Goal: Information Seeking & Learning: Learn about a topic

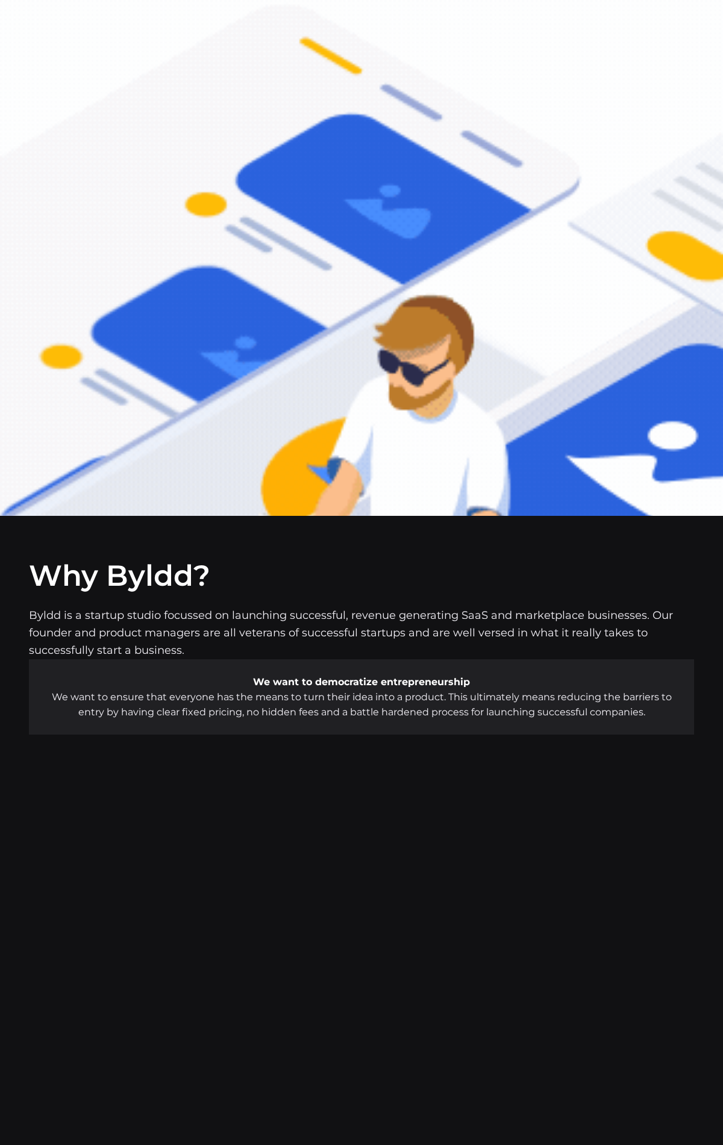
scroll to position [6957, 0]
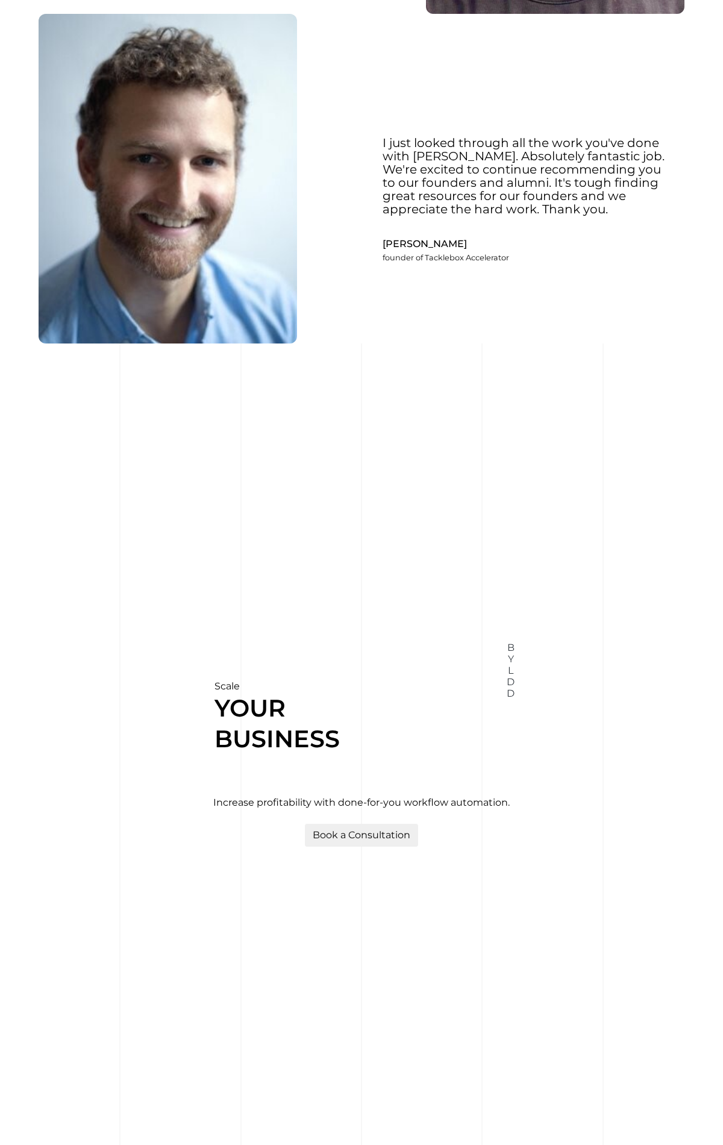
scroll to position [4771, 0]
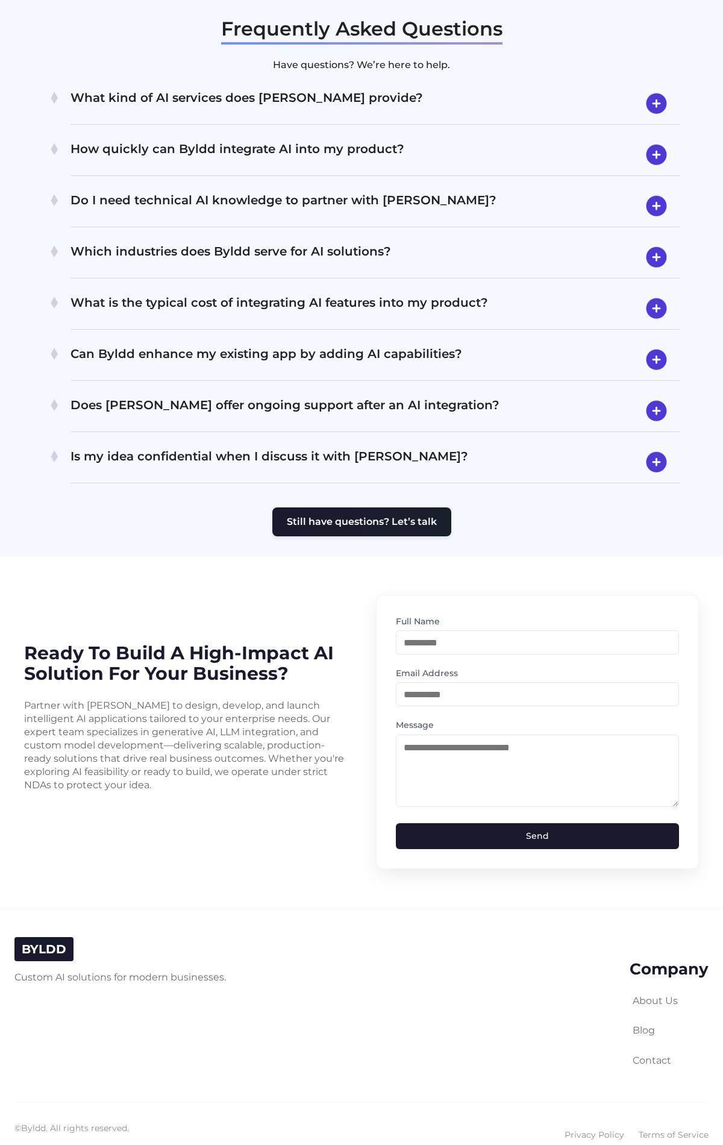
scroll to position [2377, 0]
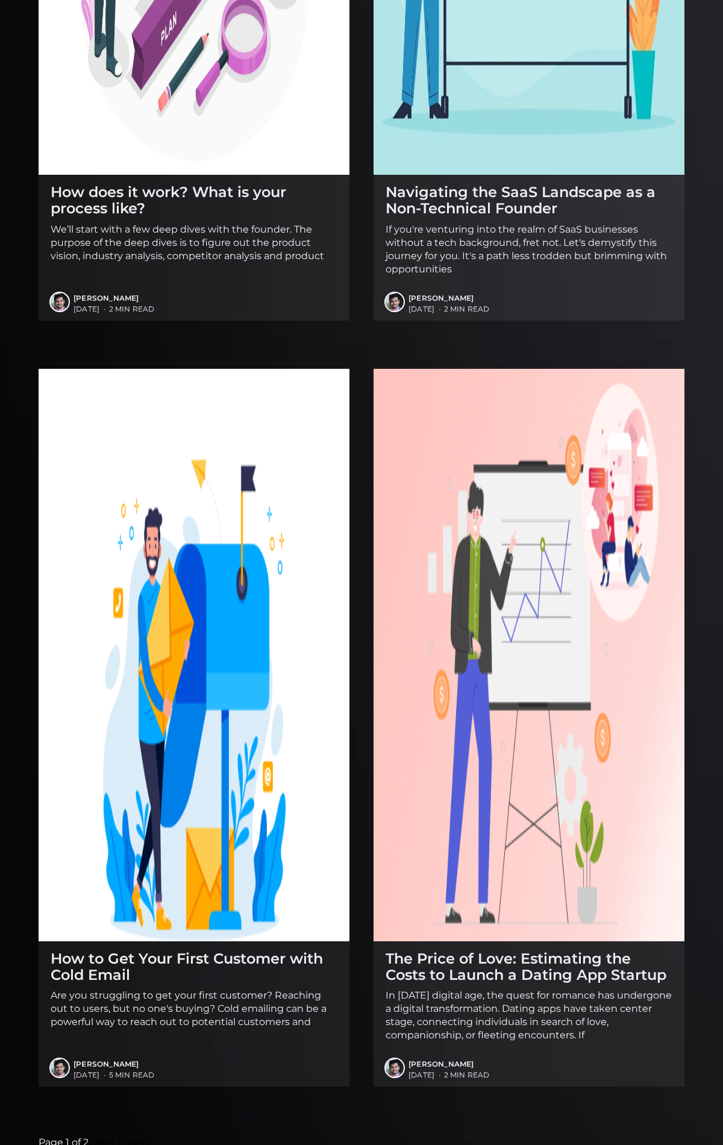
scroll to position [3008, 0]
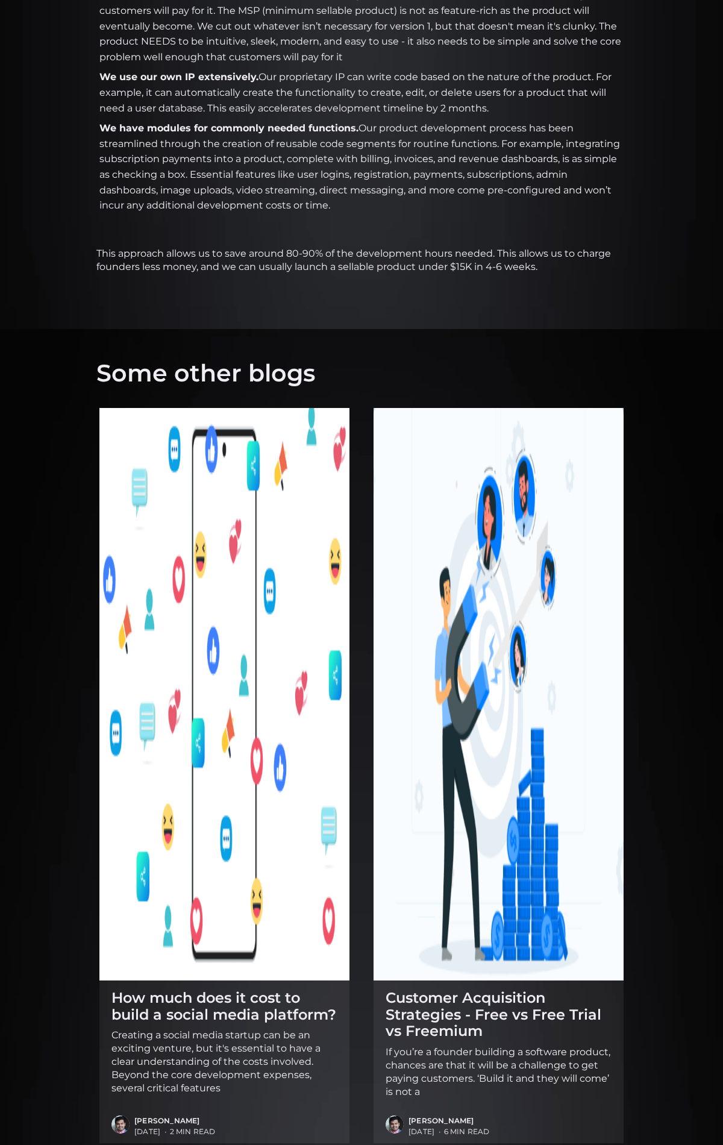
scroll to position [1031, 0]
